Goal: Task Accomplishment & Management: Use online tool/utility

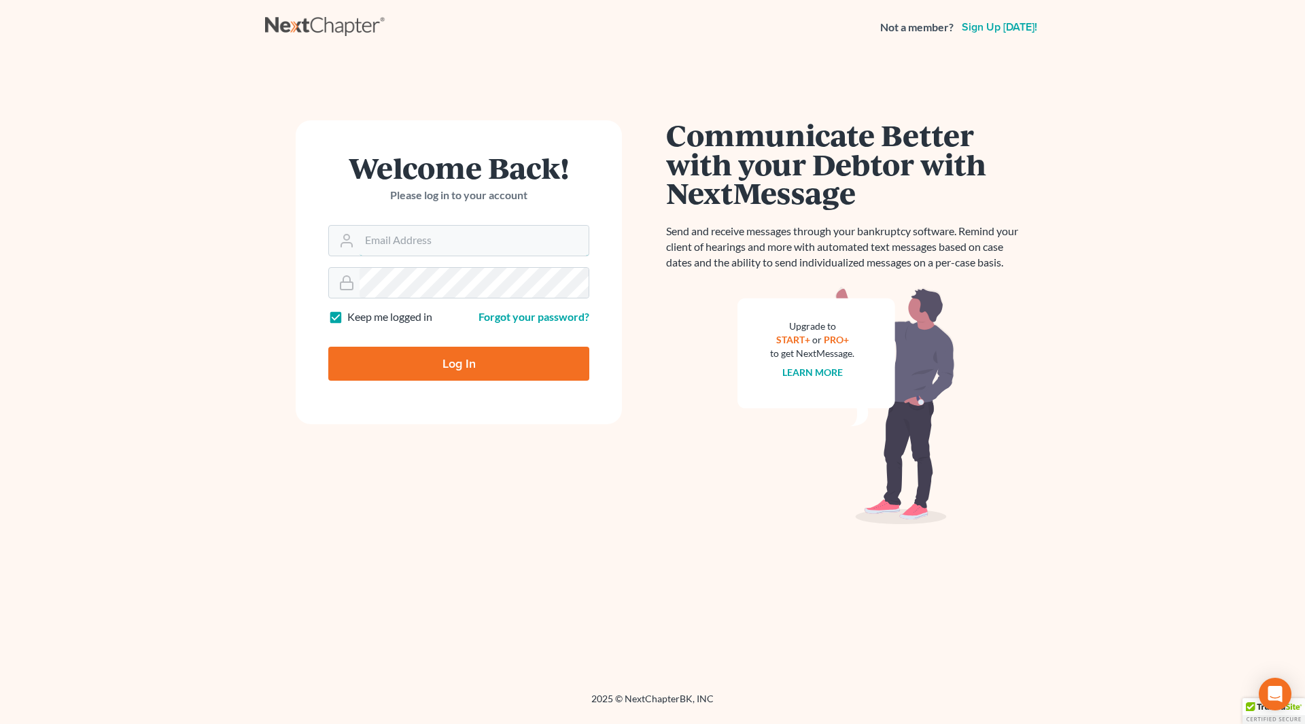
type input "[PERSON_NAME][EMAIL_ADDRESS][DOMAIN_NAME]"
click at [484, 356] on input "Log In" at bounding box center [458, 364] width 261 height 34
type input "Thinking..."
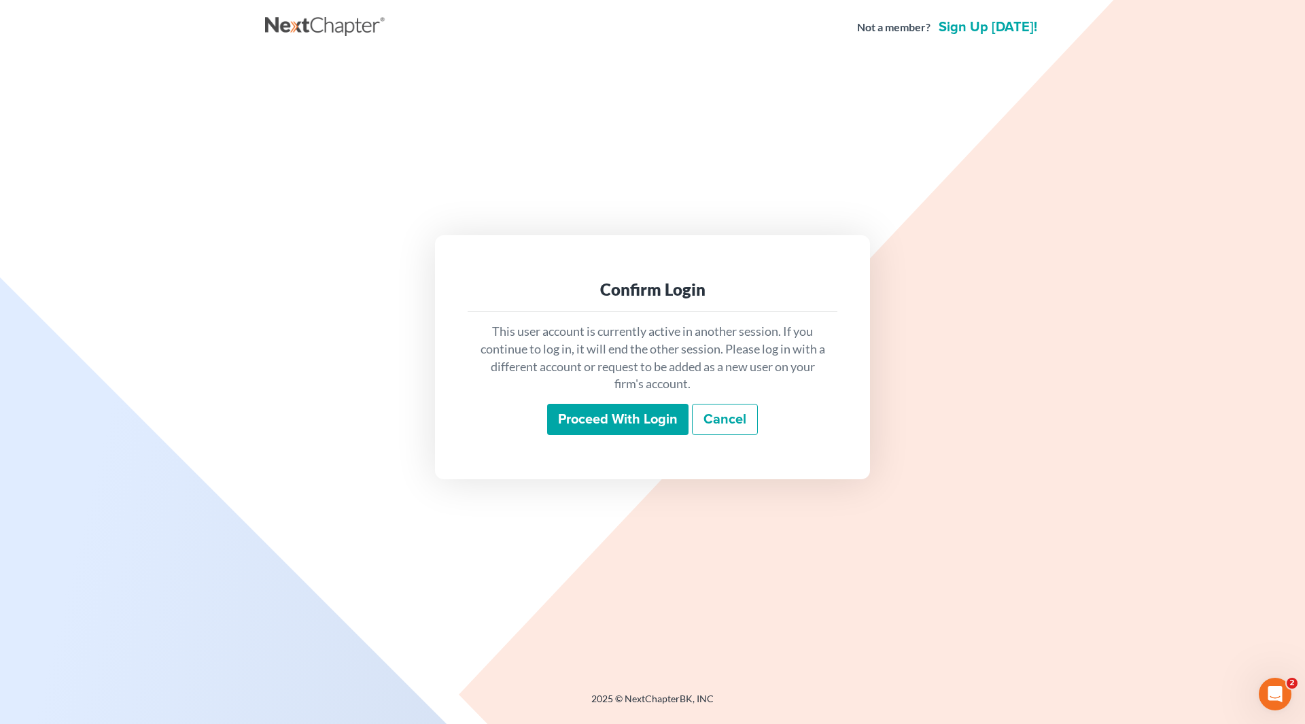
click at [603, 406] on input "Proceed with login" at bounding box center [617, 419] width 141 height 31
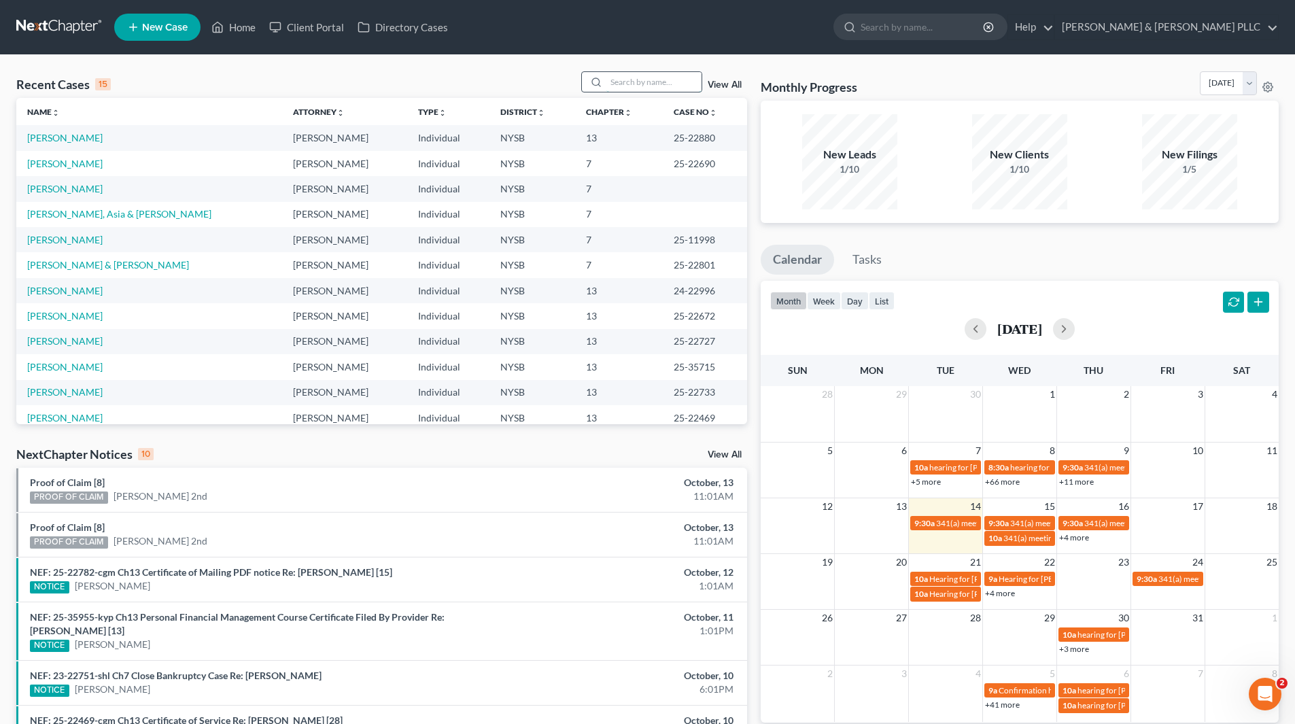
click at [682, 82] on input "search" at bounding box center [653, 82] width 95 height 20
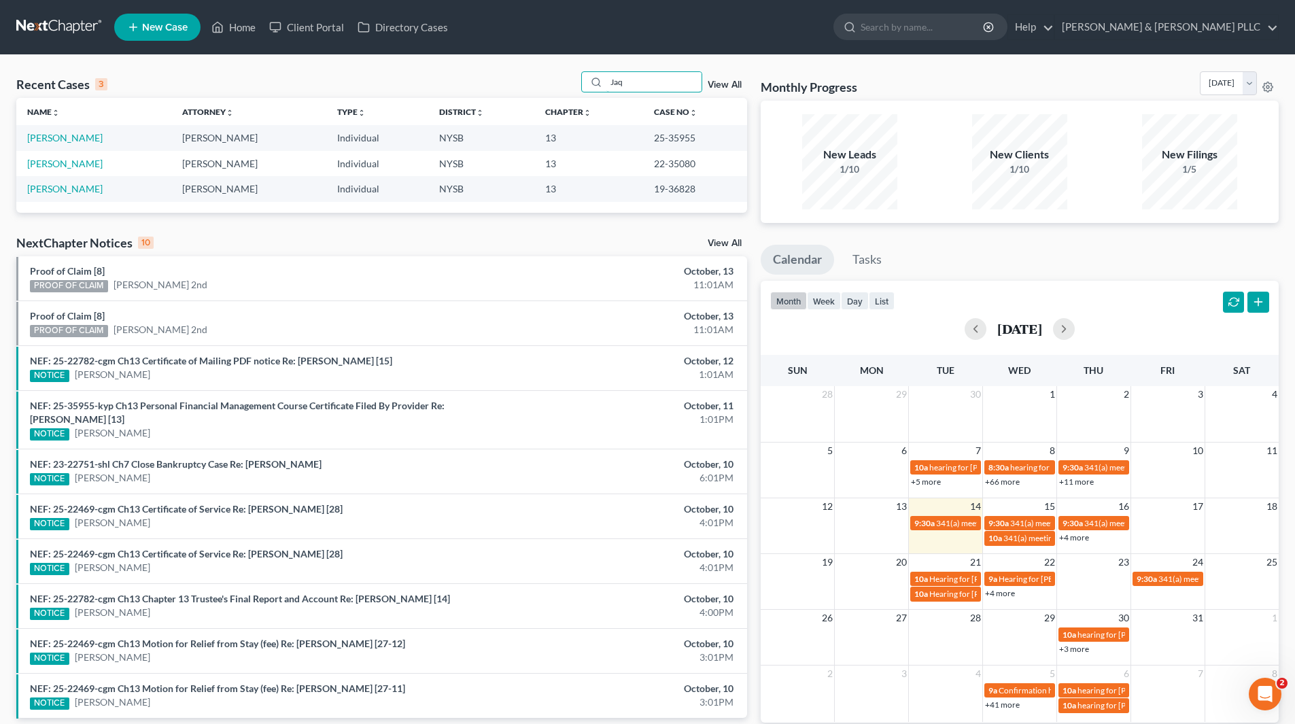
type input "Jaq"
